Goal: Navigation & Orientation: Find specific page/section

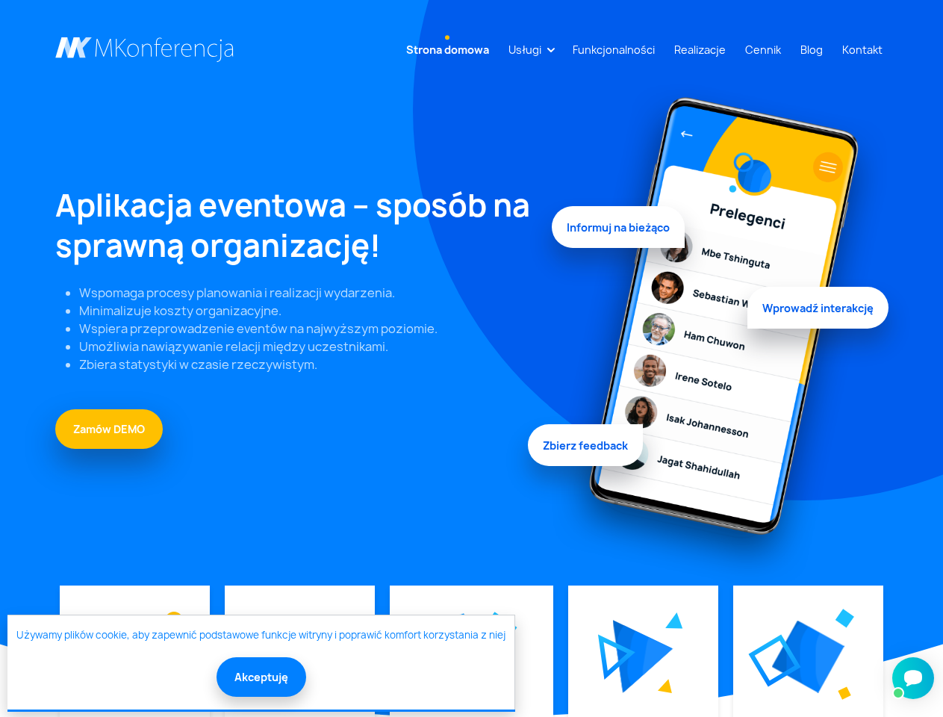
click at [528, 49] on link "Usługi" at bounding box center [524, 50] width 45 height 28
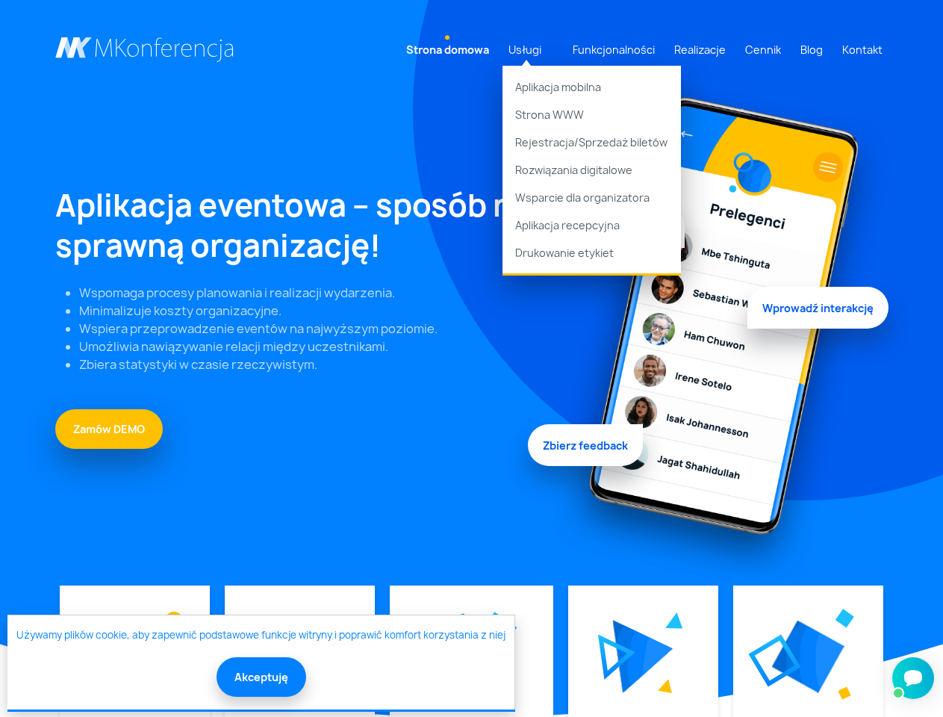
click at [642, 656] on img at bounding box center [643, 656] width 60 height 73
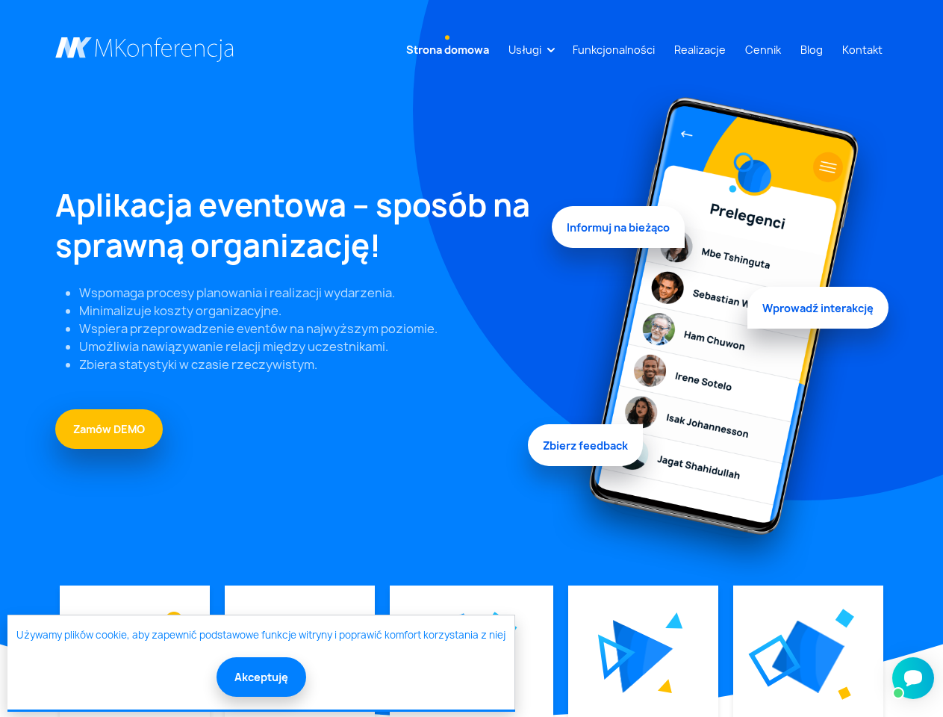
click at [807, 656] on img at bounding box center [808, 656] width 72 height 72
click at [260, 676] on button "Akceptuję" at bounding box center [261, 677] width 90 height 40
